Goal: Task Accomplishment & Management: Use online tool/utility

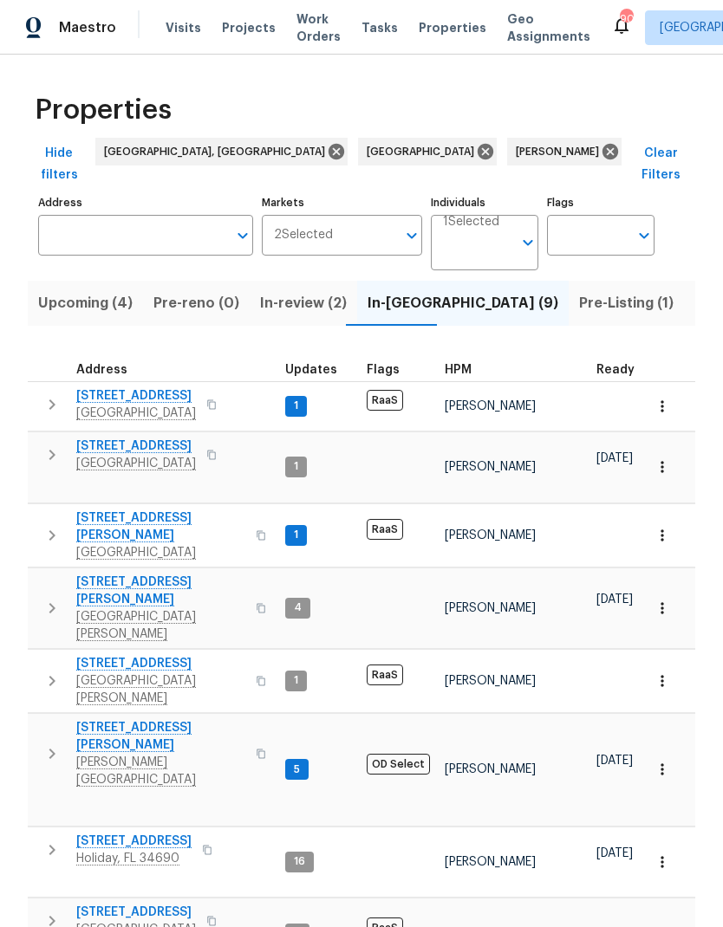
click at [285, 291] on span "In-review (2)" at bounding box center [303, 303] width 87 height 24
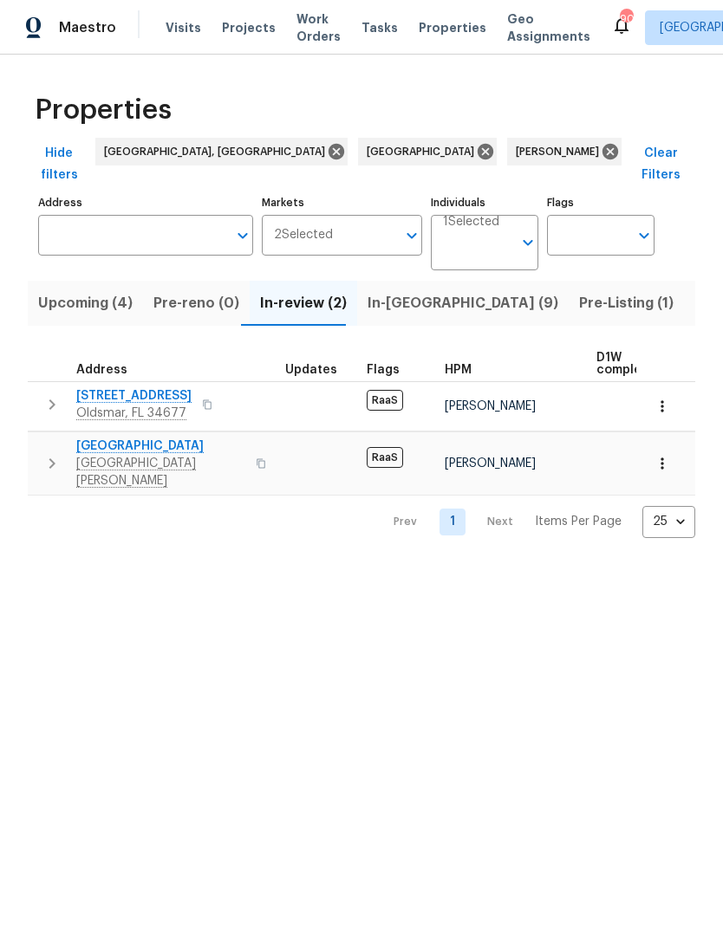
click at [669, 396] on button "button" at bounding box center [662, 406] width 38 height 38
click at [265, 630] on div at bounding box center [361, 463] width 723 height 927
click at [644, 393] on button "button" at bounding box center [662, 406] width 38 height 38
click at [328, 566] on div at bounding box center [361, 463] width 723 height 927
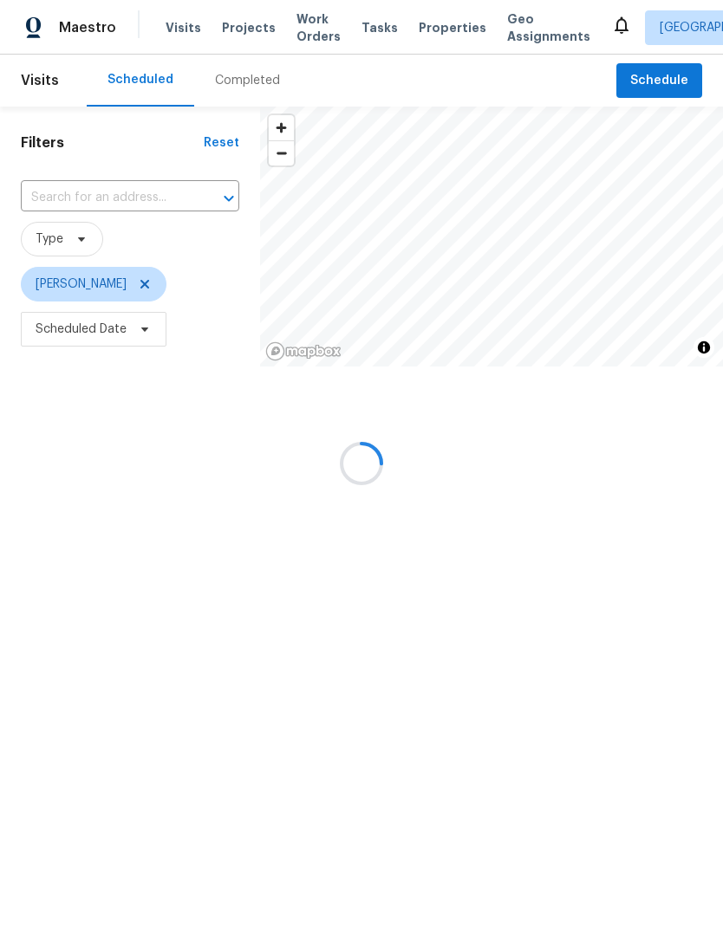
click at [628, 78] on div at bounding box center [361, 463] width 723 height 927
click at [672, 61] on div at bounding box center [361, 463] width 723 height 927
click at [671, 61] on header "Visits Scheduled Completed Schedule" at bounding box center [361, 81] width 723 height 52
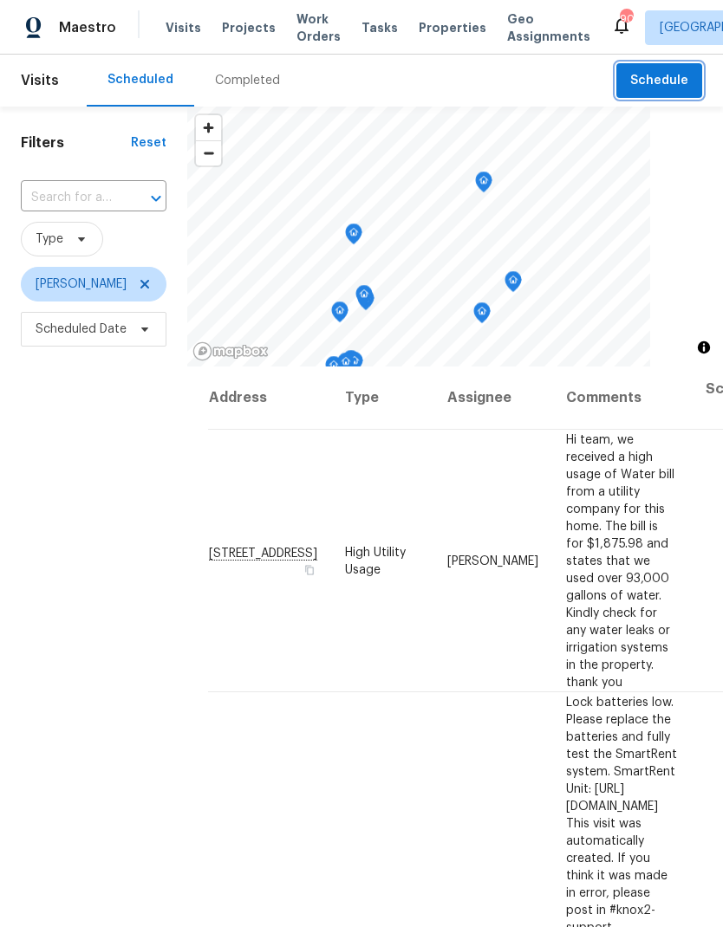
click at [668, 85] on span "Schedule" at bounding box center [659, 81] width 58 height 22
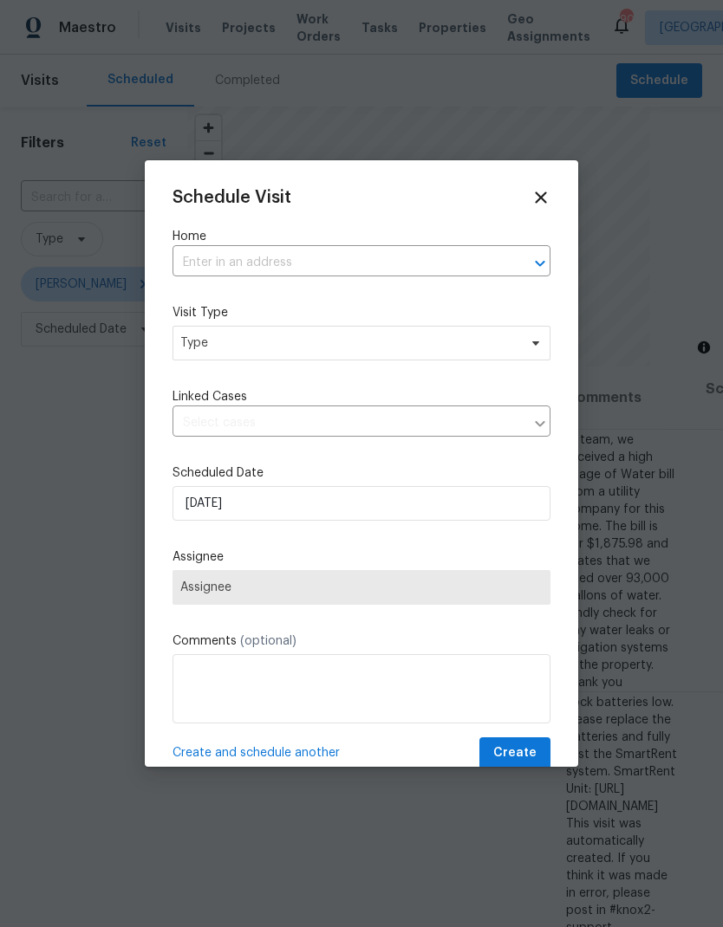
click at [202, 274] on input "text" at bounding box center [336, 263] width 329 height 27
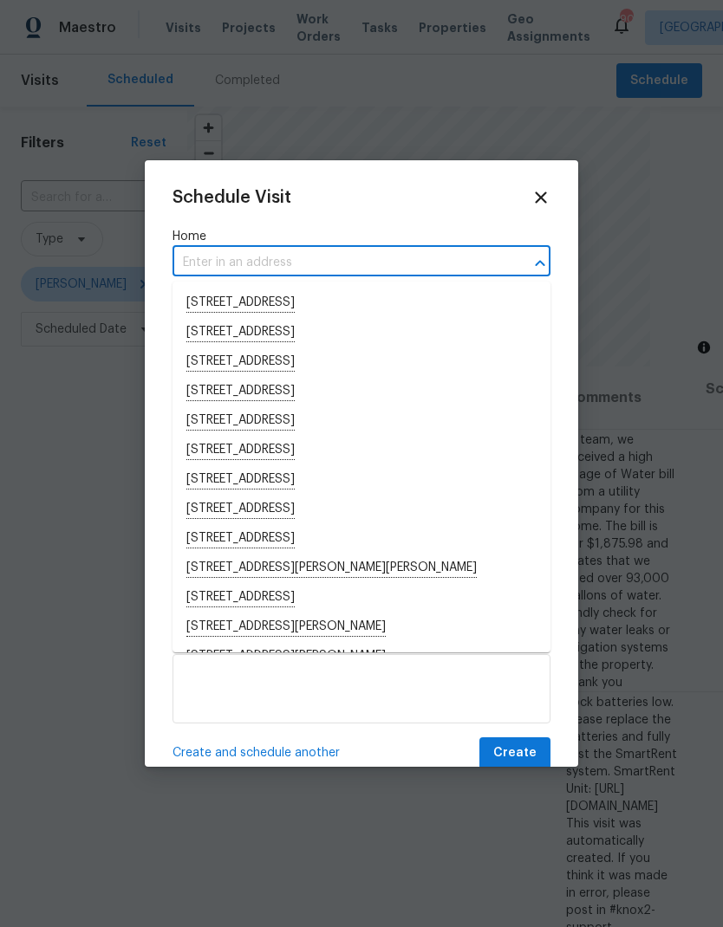
click at [209, 265] on input "text" at bounding box center [336, 263] width 329 height 27
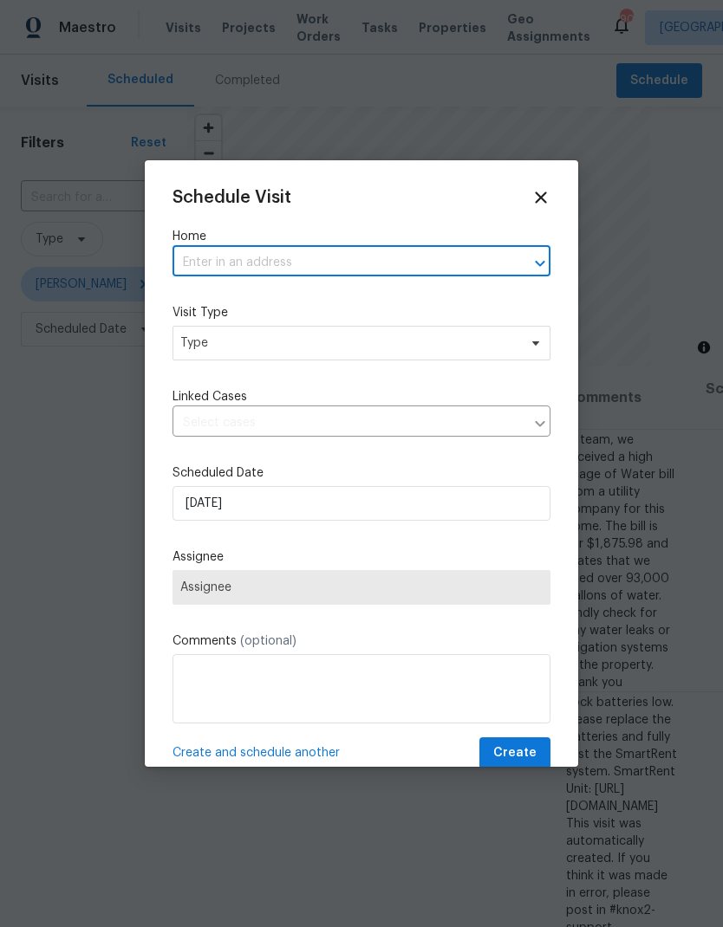
paste input "[STREET_ADDRESS][PERSON_NAME]"
type input "[STREET_ADDRESS][PERSON_NAME]"
click at [205, 309] on li "[STREET_ADDRESS][PERSON_NAME]" at bounding box center [361, 303] width 378 height 29
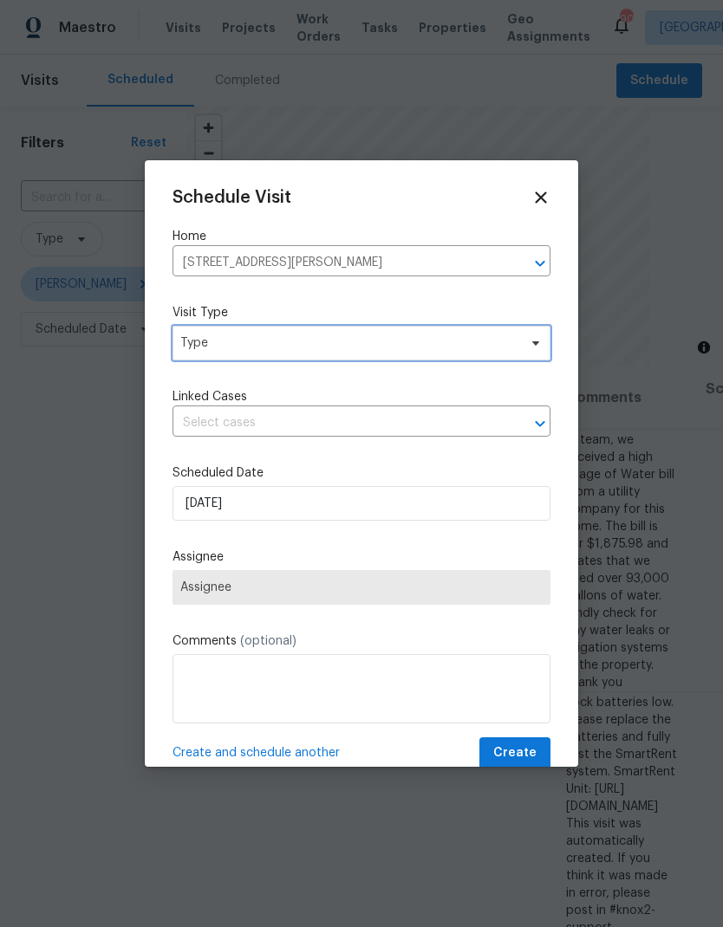
click at [205, 351] on span "Type" at bounding box center [348, 343] width 337 height 17
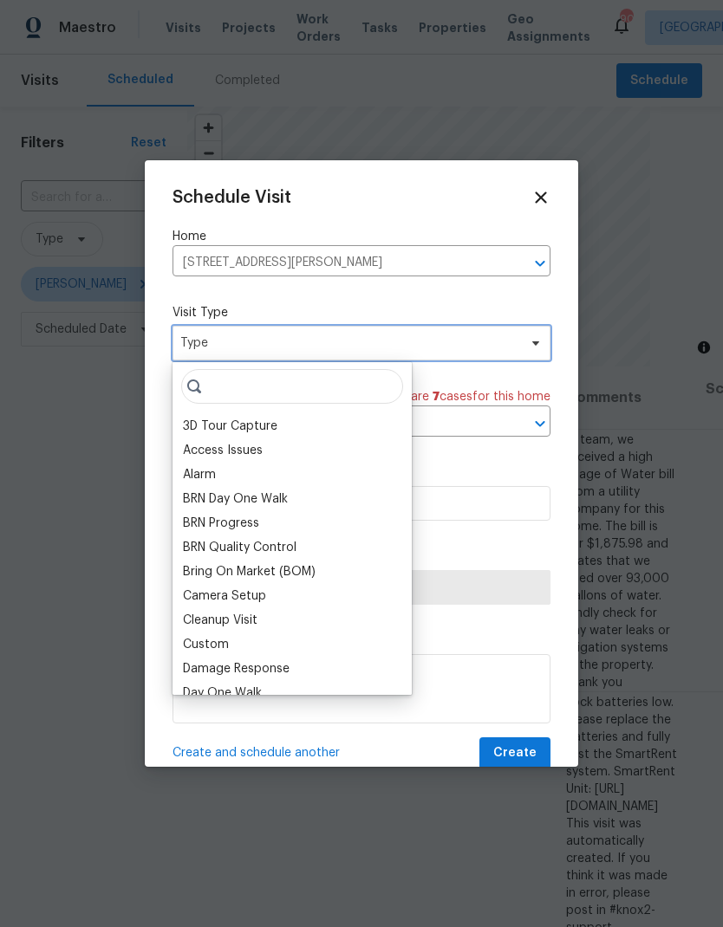
click at [203, 350] on span "Type" at bounding box center [348, 343] width 337 height 17
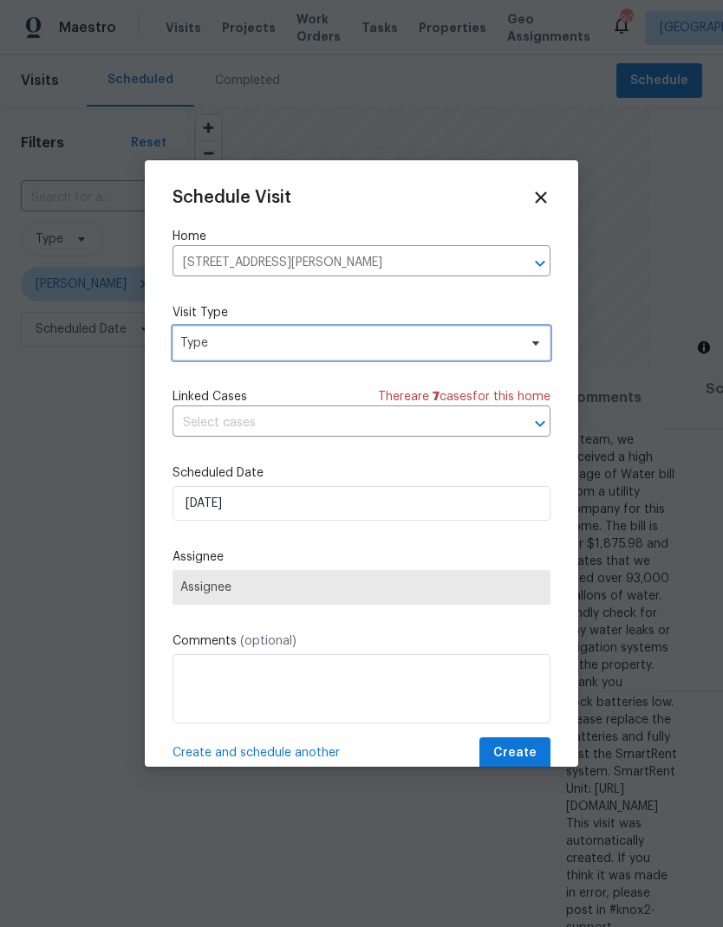
click at [197, 342] on span "Type" at bounding box center [348, 343] width 337 height 17
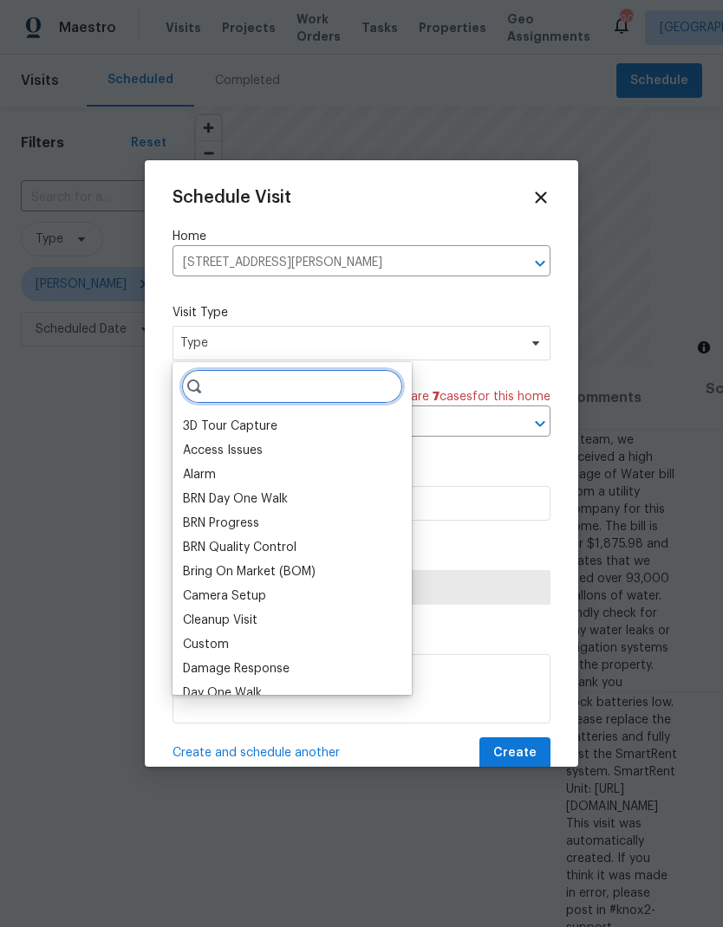
click at [213, 390] on input "search" at bounding box center [292, 386] width 222 height 35
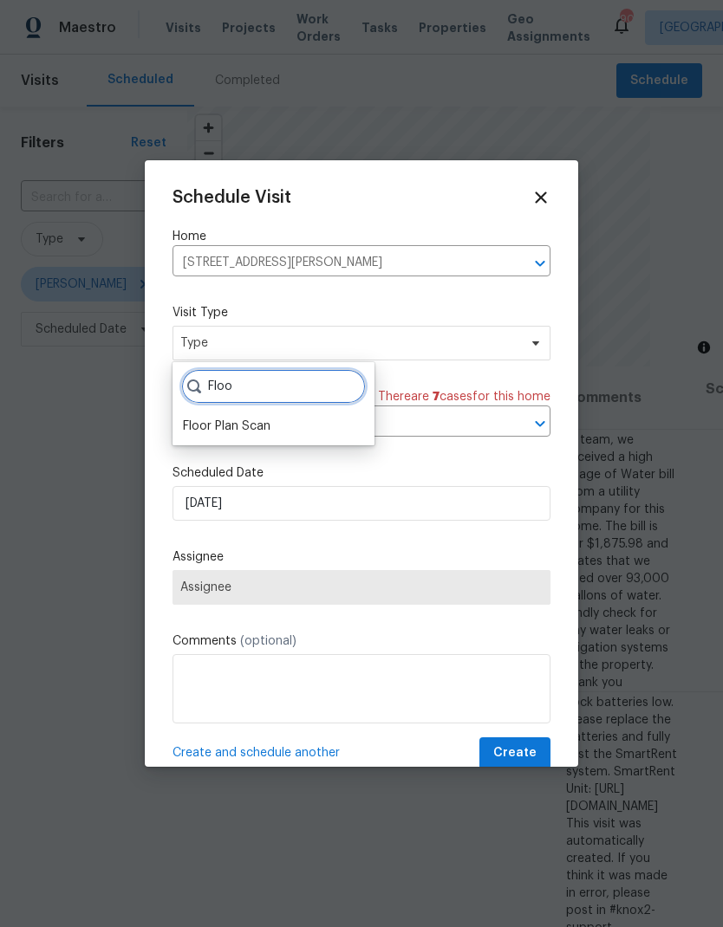
type input "Floo"
click at [208, 426] on div "Floor Plan Scan" at bounding box center [227, 426] width 88 height 17
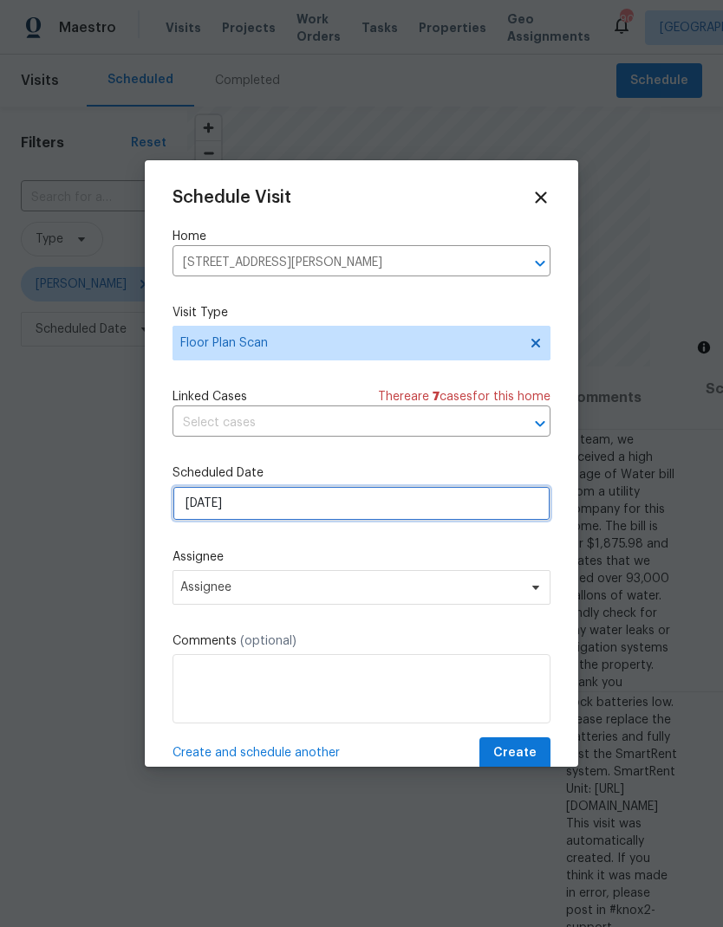
click at [201, 509] on input "[DATE]" at bounding box center [361, 503] width 378 height 35
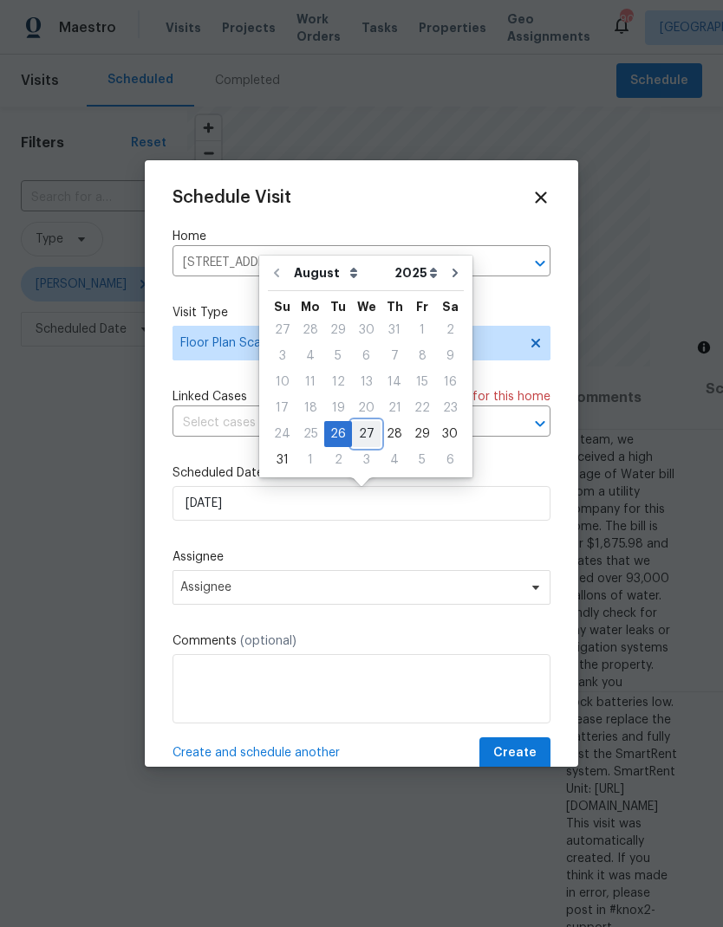
click at [364, 438] on div "27" at bounding box center [366, 434] width 29 height 24
type input "[DATE]"
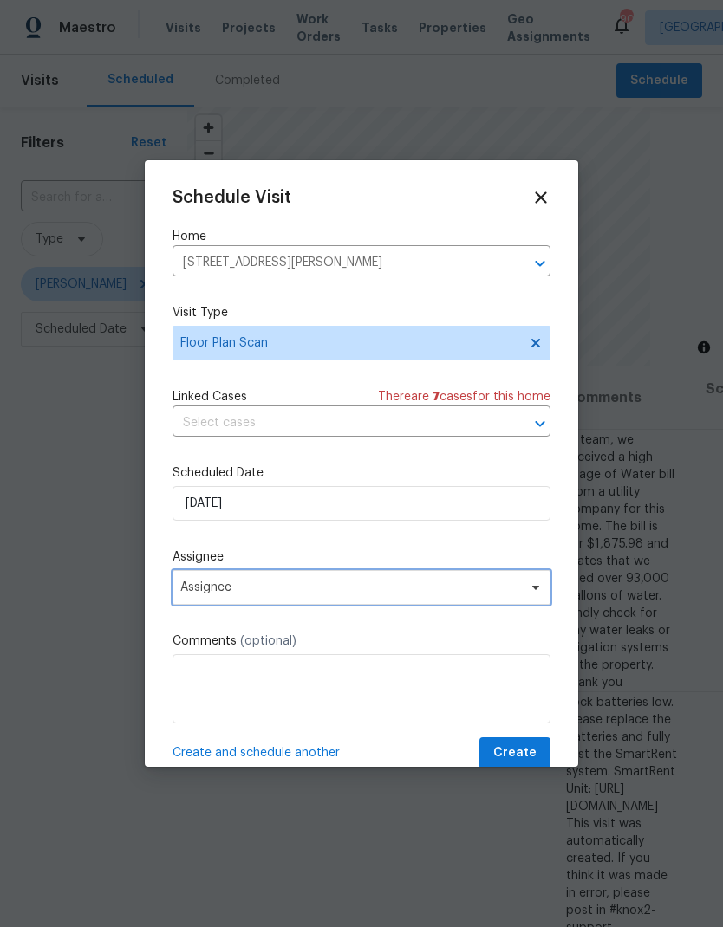
click at [200, 595] on span "Assignee" at bounding box center [350, 588] width 340 height 14
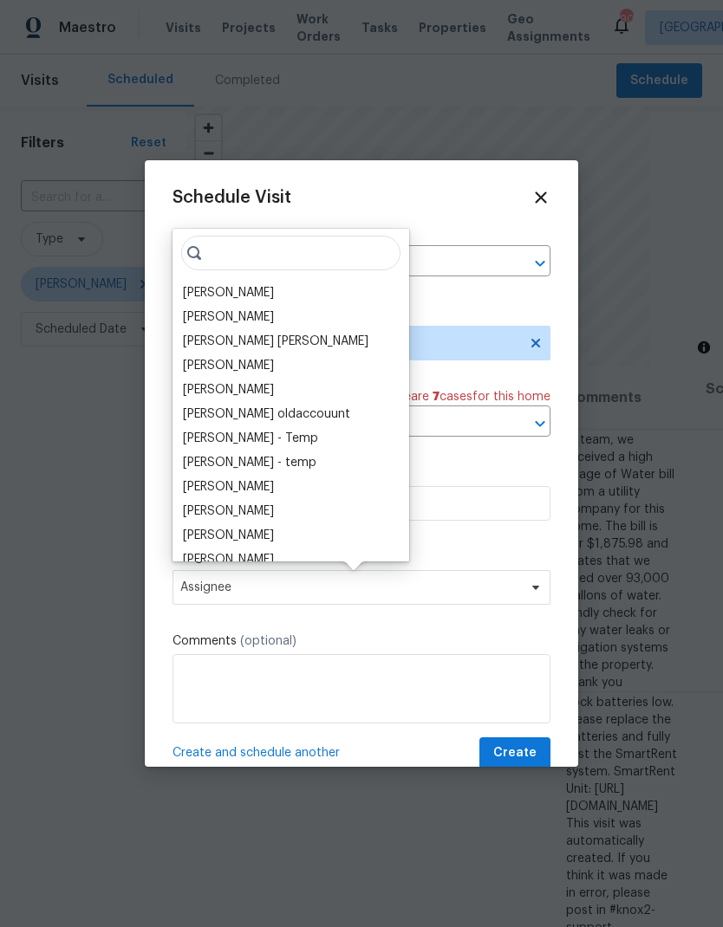
click at [189, 288] on div "[PERSON_NAME]" at bounding box center [228, 292] width 91 height 17
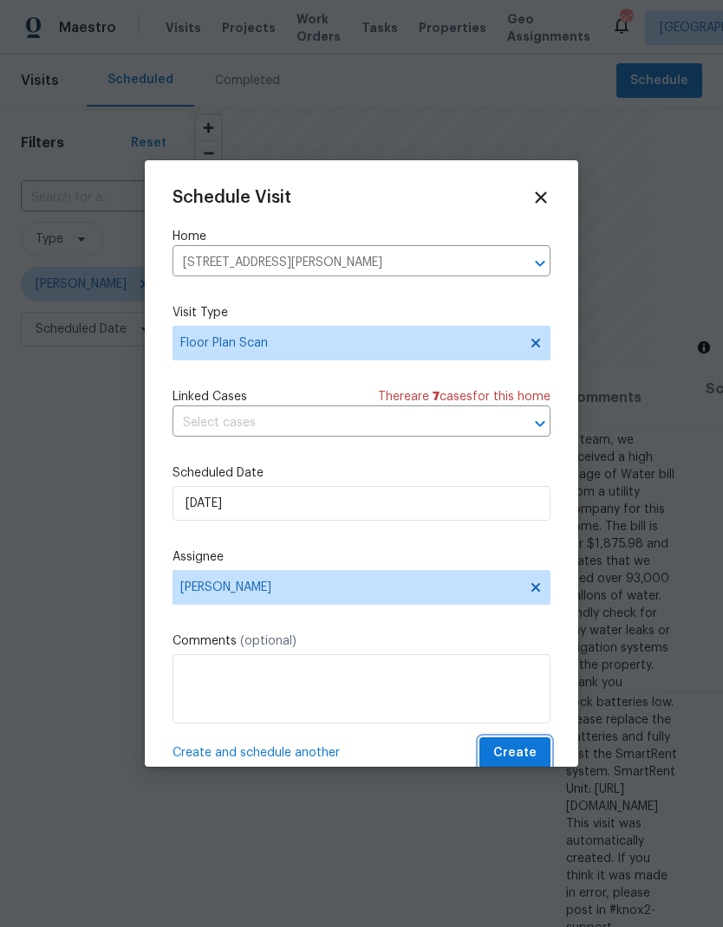
click at [517, 746] on button "Create" at bounding box center [514, 754] width 71 height 32
